Goal: Navigation & Orientation: Find specific page/section

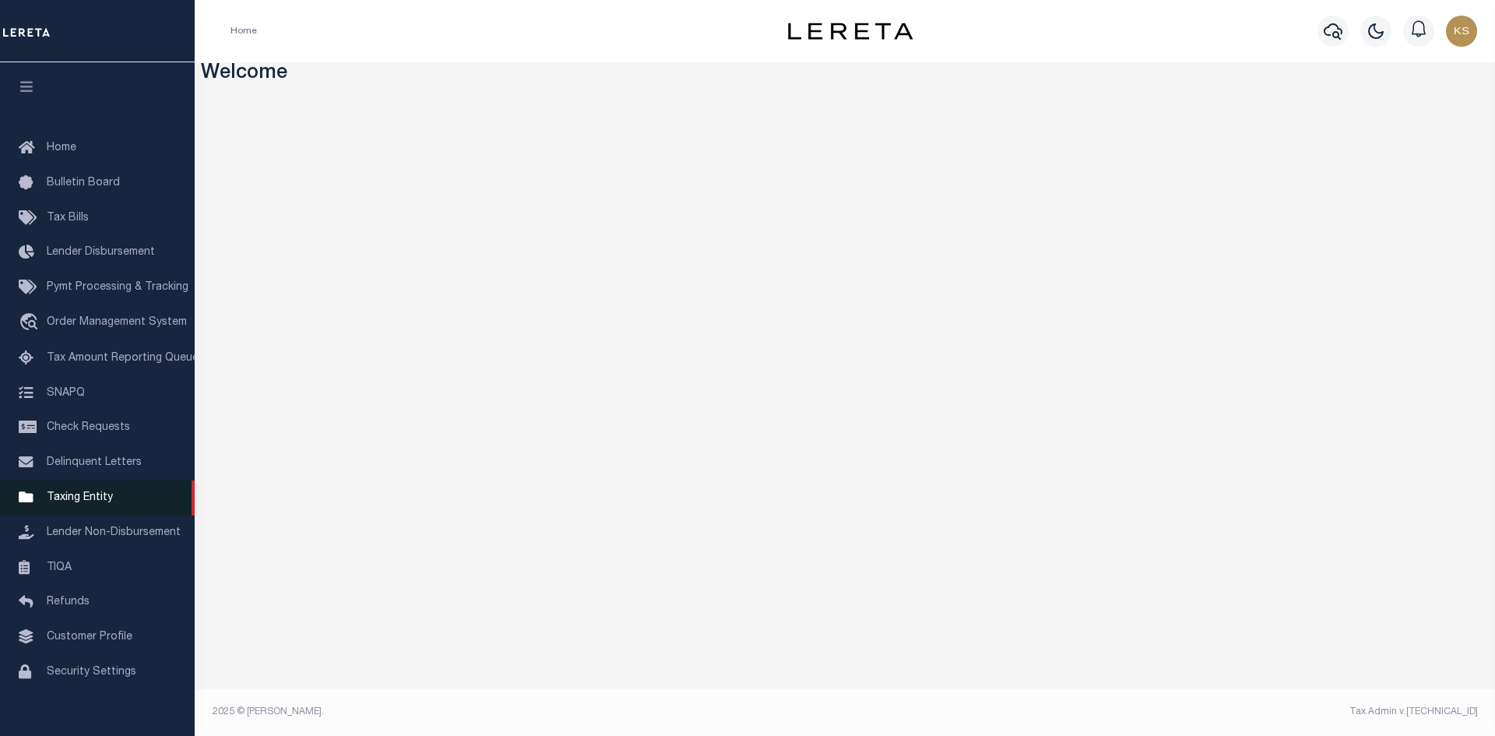
click at [77, 503] on span "Taxing Entity" at bounding box center [80, 497] width 66 height 11
click at [100, 501] on span "Taxing Entity" at bounding box center [80, 497] width 66 height 11
